Goal: Information Seeking & Learning: Learn about a topic

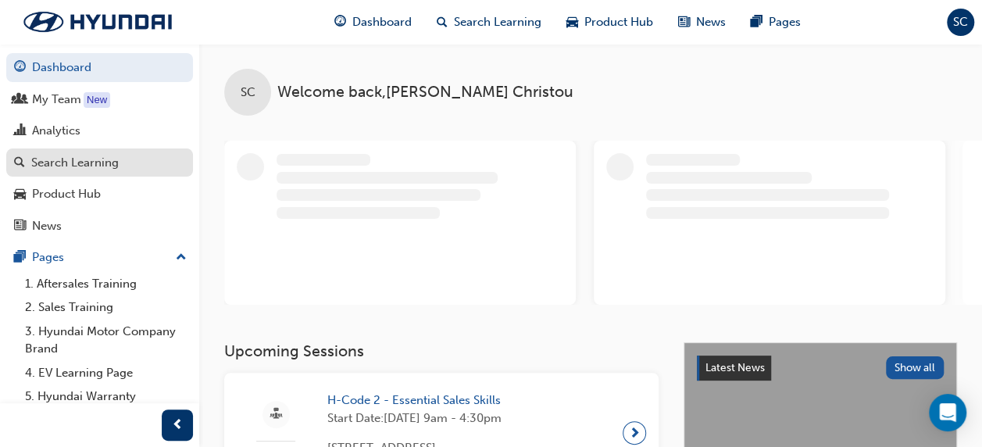
click at [81, 158] on div "Search Learning" at bounding box center [74, 163] width 87 height 18
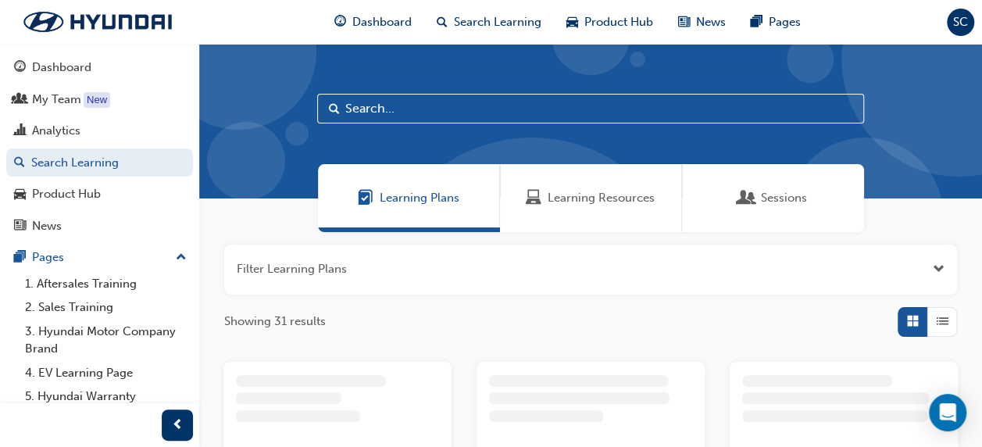
click at [553, 198] on span "Learning Resources" at bounding box center [601, 198] width 107 height 18
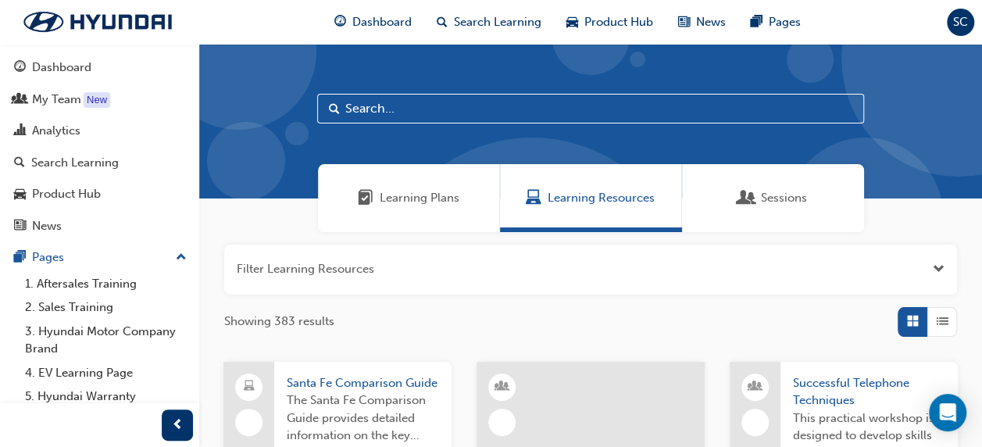
click at [408, 107] on input "text" at bounding box center [590, 109] width 547 height 30
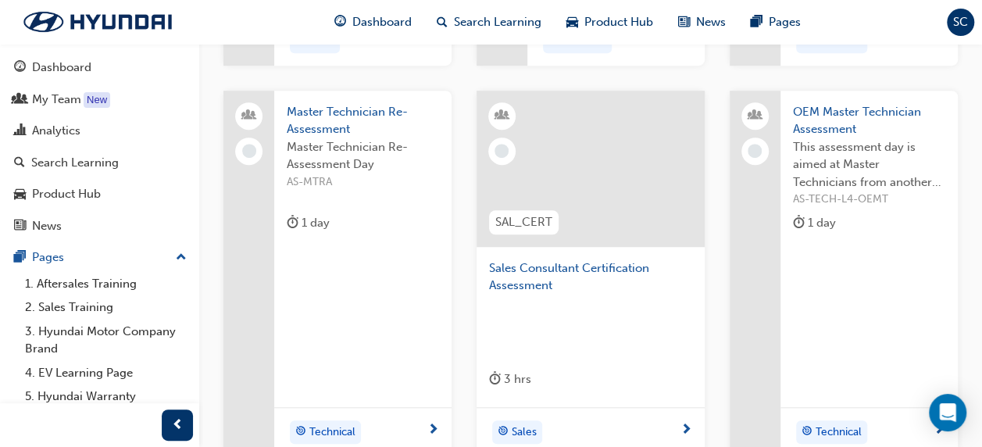
scroll to position [547, 0]
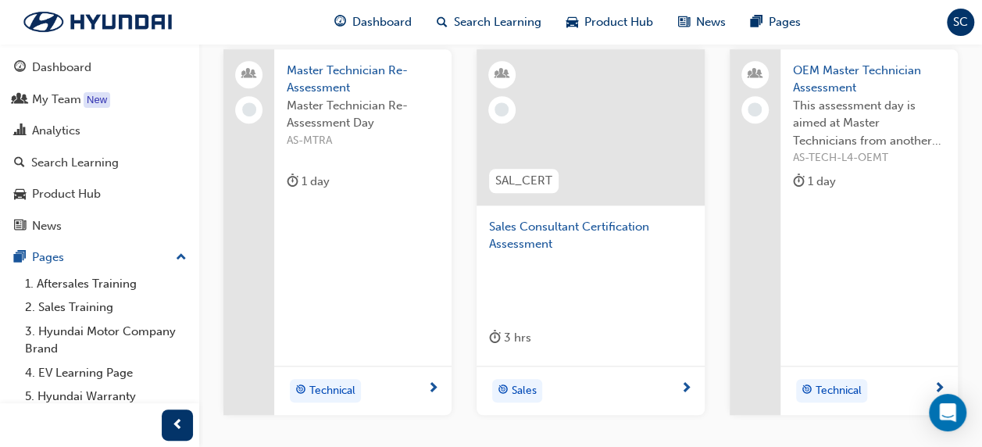
type input "ASSESSMENT"
click at [514, 233] on span "Sales Consultant Certification Assessment" at bounding box center [590, 235] width 203 height 35
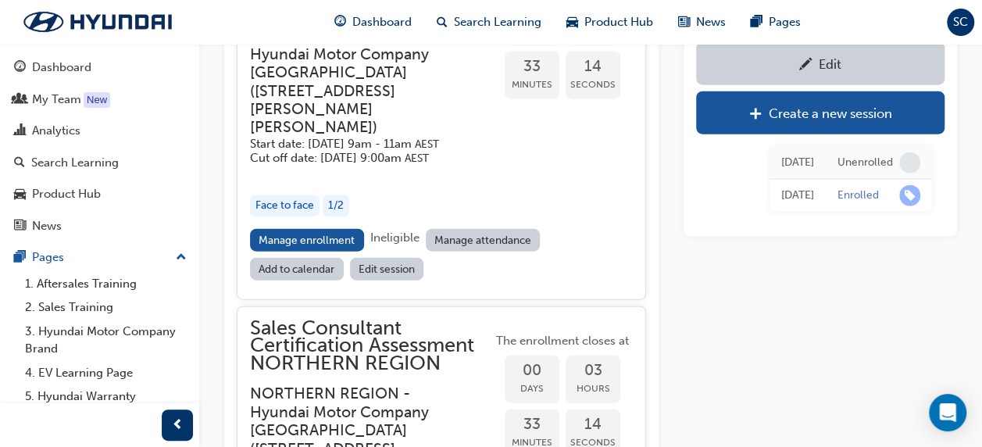
scroll to position [1530, 0]
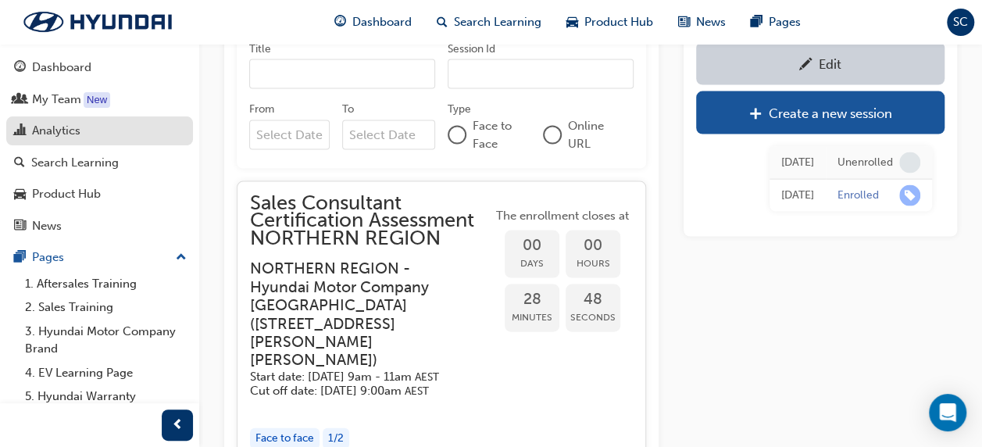
click at [58, 127] on div "Analytics" at bounding box center [56, 131] width 48 height 18
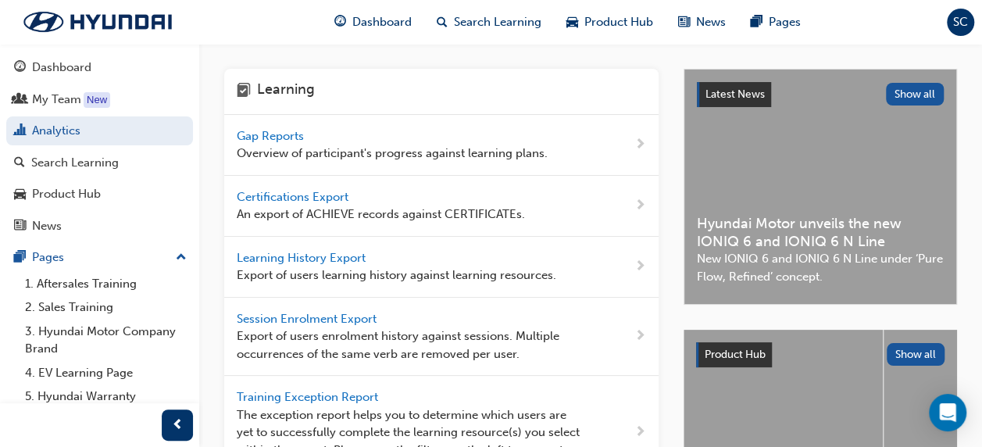
click at [263, 136] on span "Gap Reports" at bounding box center [272, 136] width 70 height 14
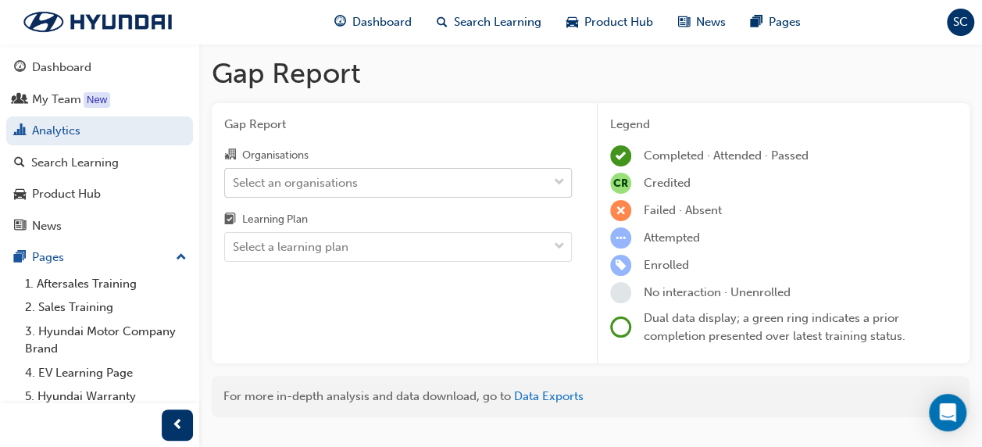
click at [305, 176] on div "Select an organisations" at bounding box center [295, 182] width 125 height 18
click at [234, 176] on input "Organisations Select an organisations" at bounding box center [234, 181] width 2 height 13
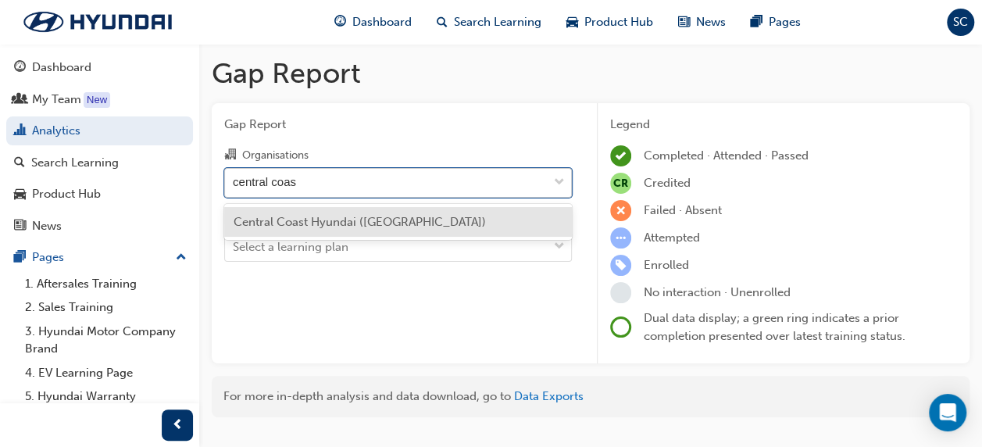
type input "central coast"
click at [326, 217] on span "Central Coast Hyundai ([GEOGRAPHIC_DATA])" at bounding box center [360, 222] width 252 height 14
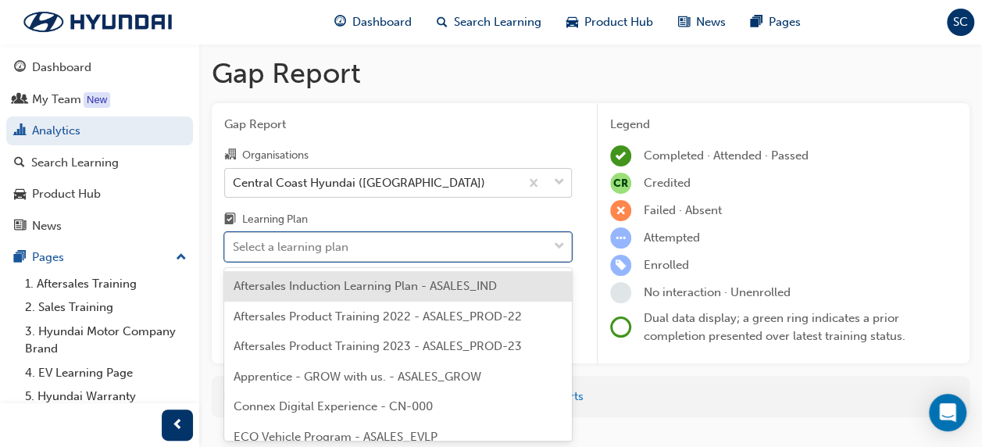
scroll to position [34, 0]
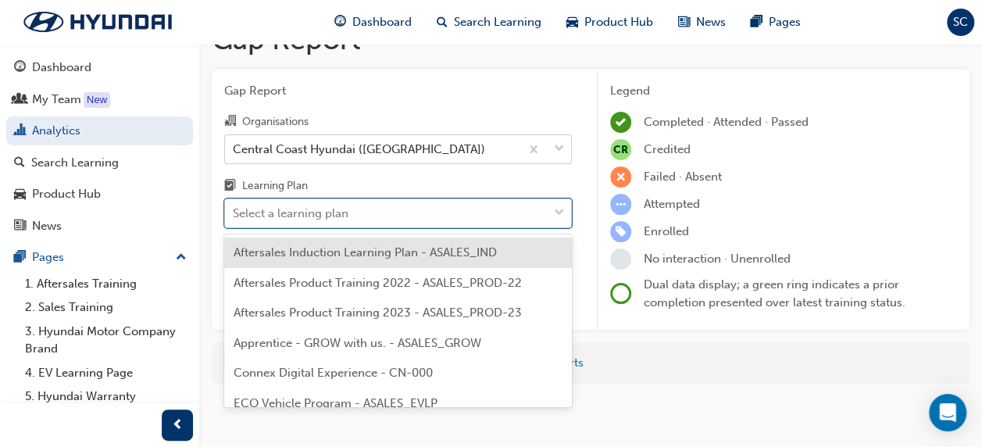
click at [312, 247] on body "Your version of Internet Explorer is outdated and not supported. Please upgrade…" at bounding box center [491, 189] width 982 height 447
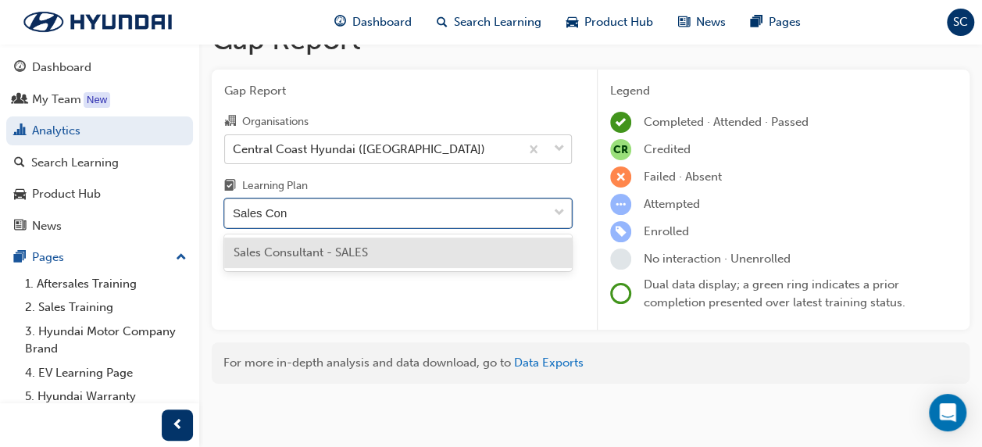
type input "Sales Cons"
click at [320, 248] on span "Sales Consultant - SALES" at bounding box center [301, 252] width 134 height 14
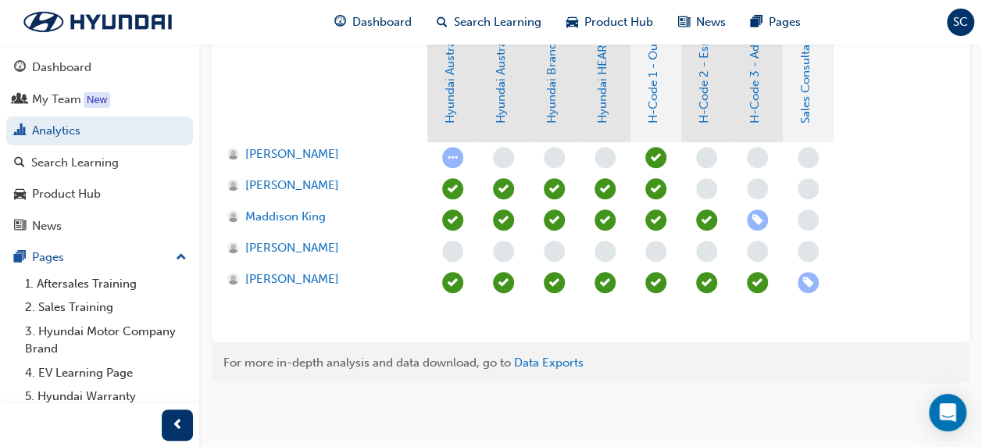
scroll to position [322, 0]
